Goal: Consume media (video, audio)

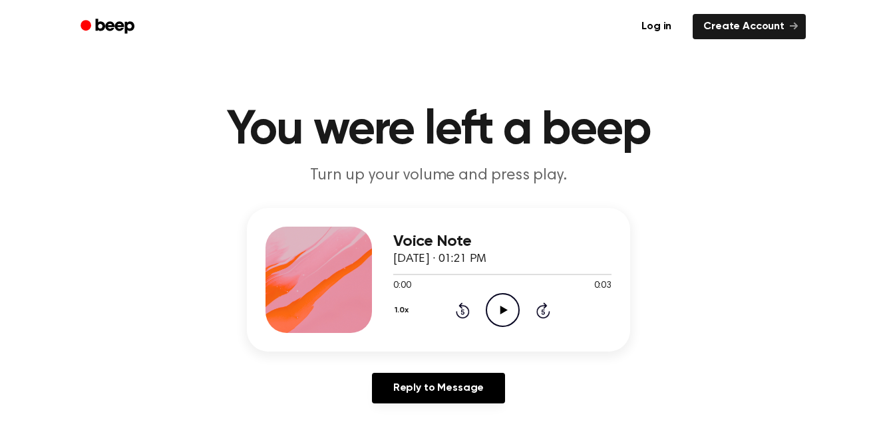
click at [497, 311] on icon "Play Audio" at bounding box center [503, 310] width 34 height 34
click at [502, 310] on icon at bounding box center [503, 310] width 7 height 9
click at [502, 310] on icon "Pause Audio" at bounding box center [503, 310] width 34 height 34
click at [504, 315] on icon "Play Audio" at bounding box center [503, 310] width 34 height 34
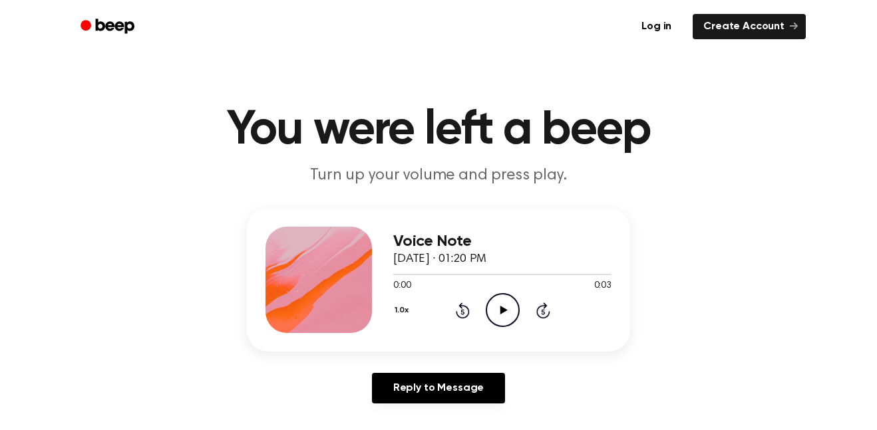
click at [490, 309] on icon "Play Audio" at bounding box center [503, 310] width 34 height 34
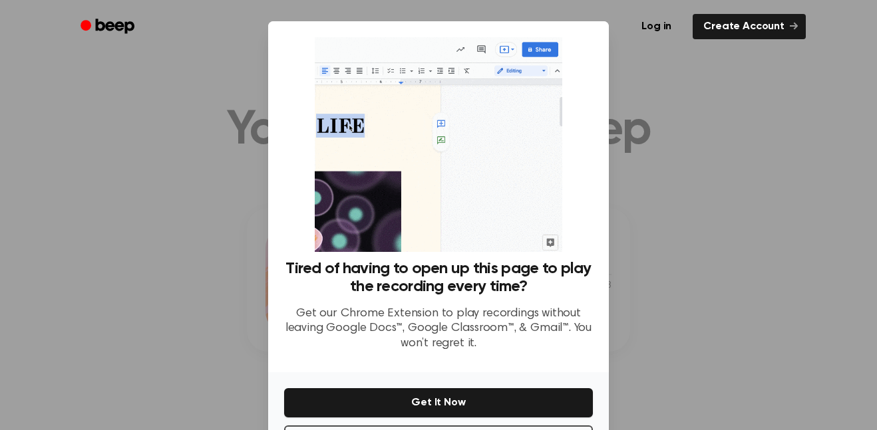
click at [716, 206] on div at bounding box center [438, 215] width 877 height 430
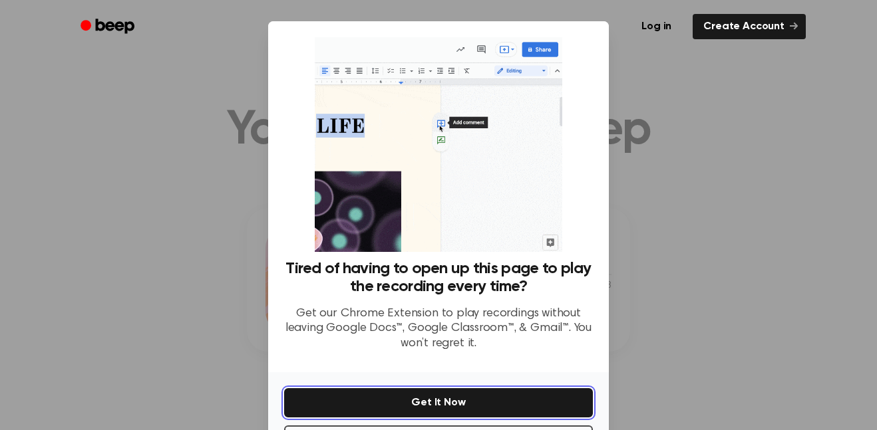
click at [408, 401] on button "Get It Now" at bounding box center [438, 402] width 309 height 29
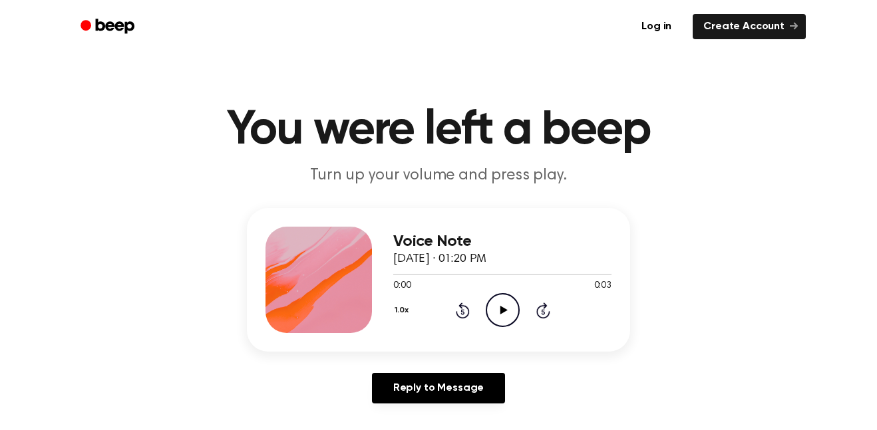
click at [496, 305] on icon "Play Audio" at bounding box center [503, 310] width 34 height 34
click at [501, 312] on icon at bounding box center [503, 310] width 7 height 9
click at [501, 312] on icon "Pause Audio" at bounding box center [503, 310] width 34 height 34
click at [501, 312] on icon at bounding box center [503, 310] width 7 height 9
click at [506, 318] on icon "Play Audio" at bounding box center [503, 310] width 34 height 34
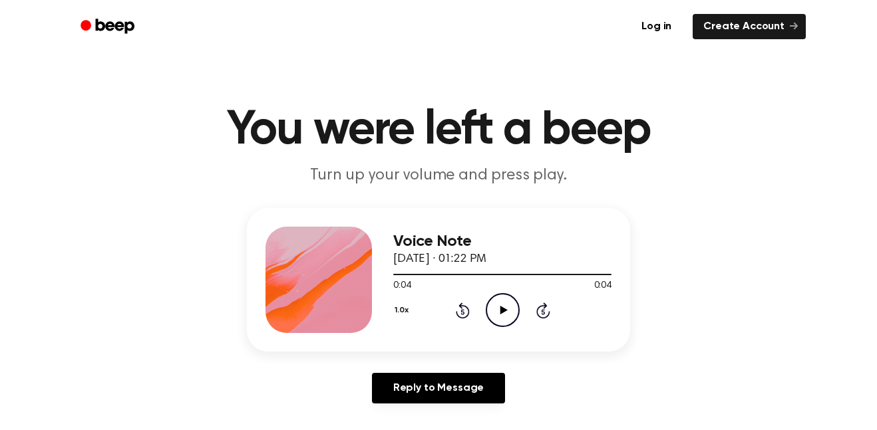
click at [505, 312] on icon "Play Audio" at bounding box center [503, 310] width 34 height 34
click at [496, 317] on icon "Pause Audio" at bounding box center [503, 310] width 34 height 34
